Goal: Register for event/course

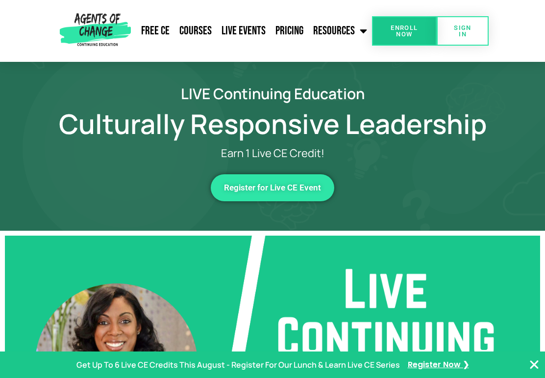
click at [305, 191] on span "Register for Live CE Event" at bounding box center [272, 187] width 97 height 8
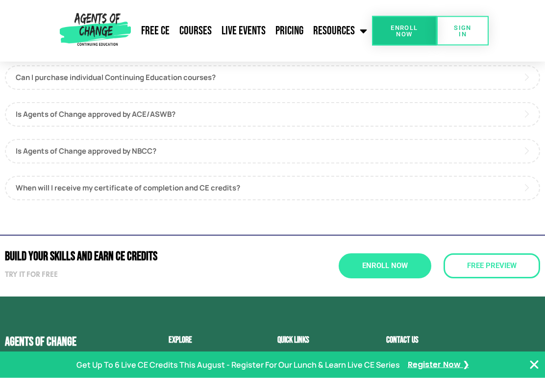
scroll to position [660, 0]
click at [403, 268] on span "Enroll Now" at bounding box center [385, 265] width 46 height 7
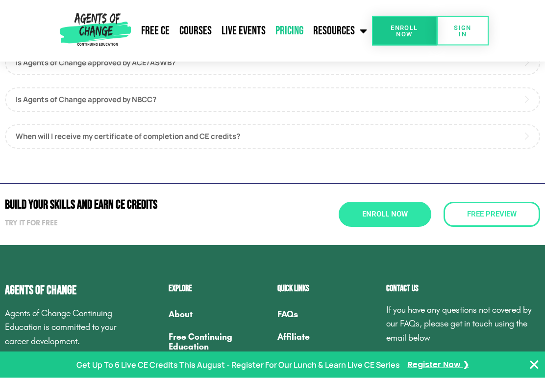
scroll to position [757, 0]
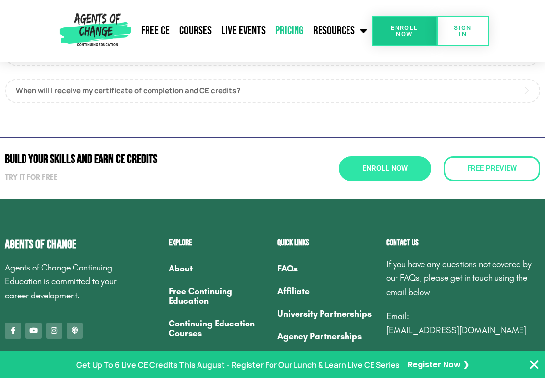
click at [24, 178] on strong "Try it for free" at bounding box center [31, 177] width 53 height 9
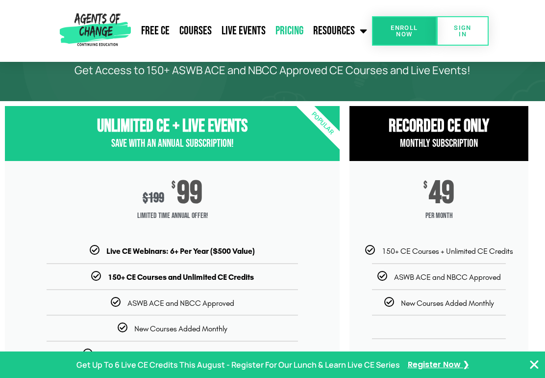
scroll to position [54, 0]
